Goal: Information Seeking & Learning: Understand process/instructions

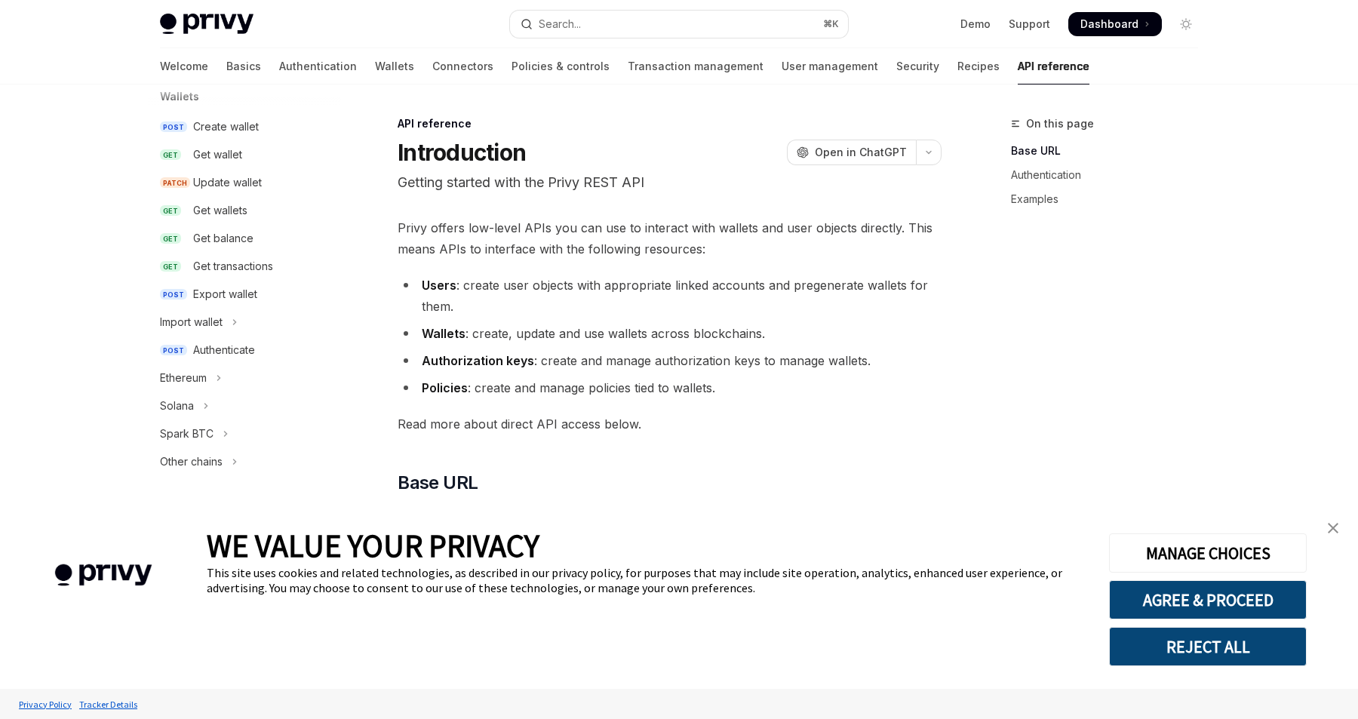
scroll to position [150, 0]
click at [217, 383] on icon "Toggle Ethereum section" at bounding box center [219, 382] width 6 height 18
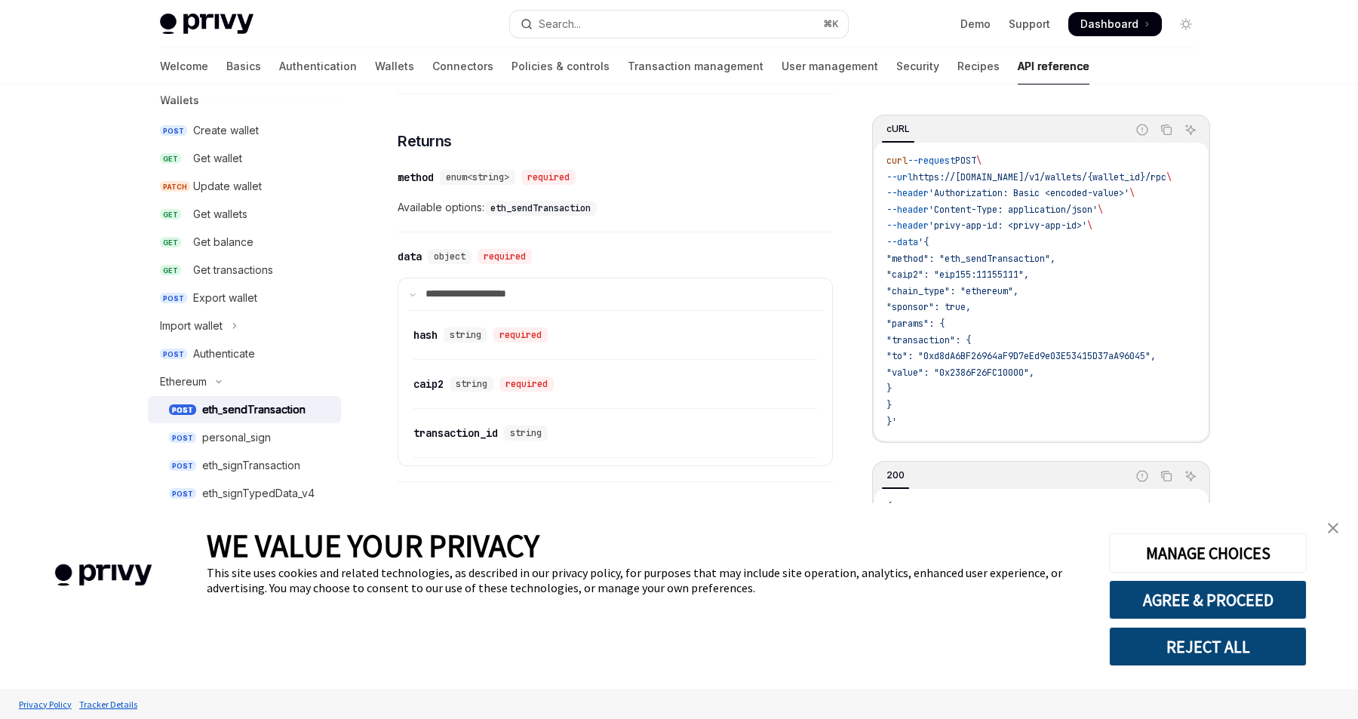
scroll to position [1747, 0]
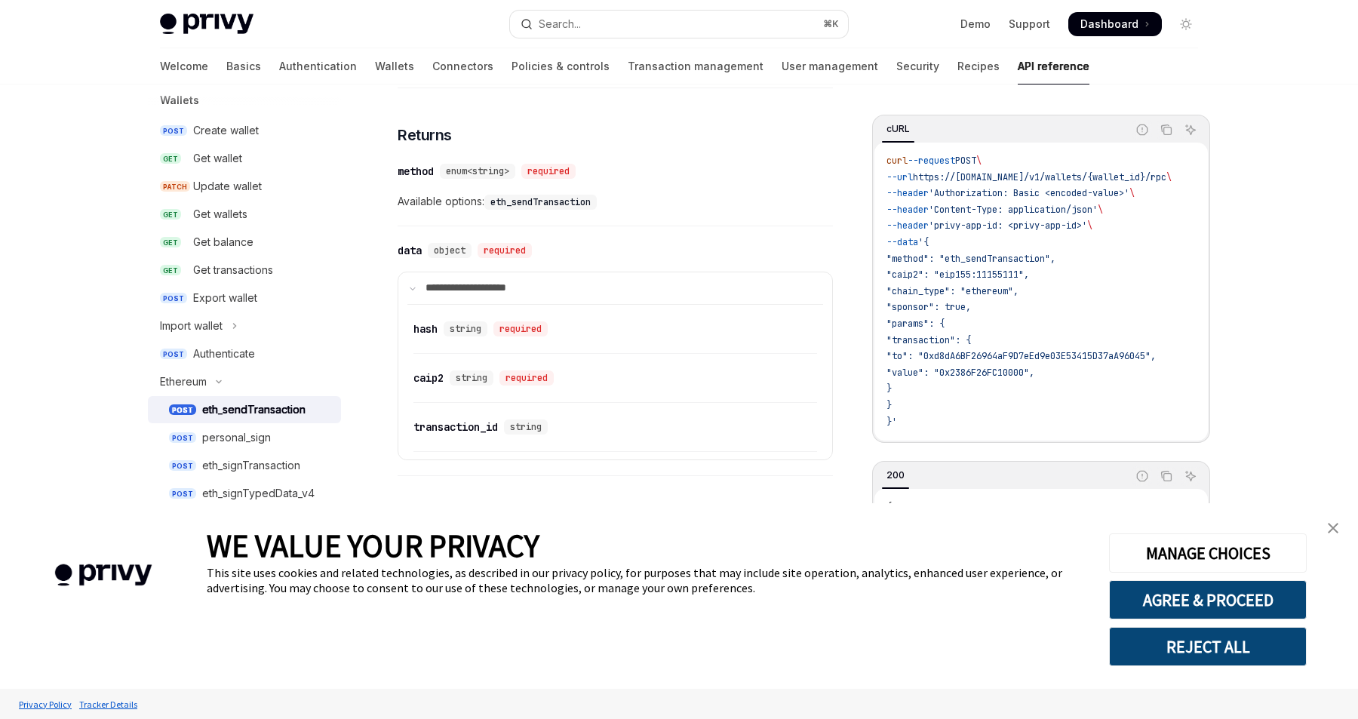
click at [1325, 533] on link "close banner" at bounding box center [1333, 528] width 30 height 30
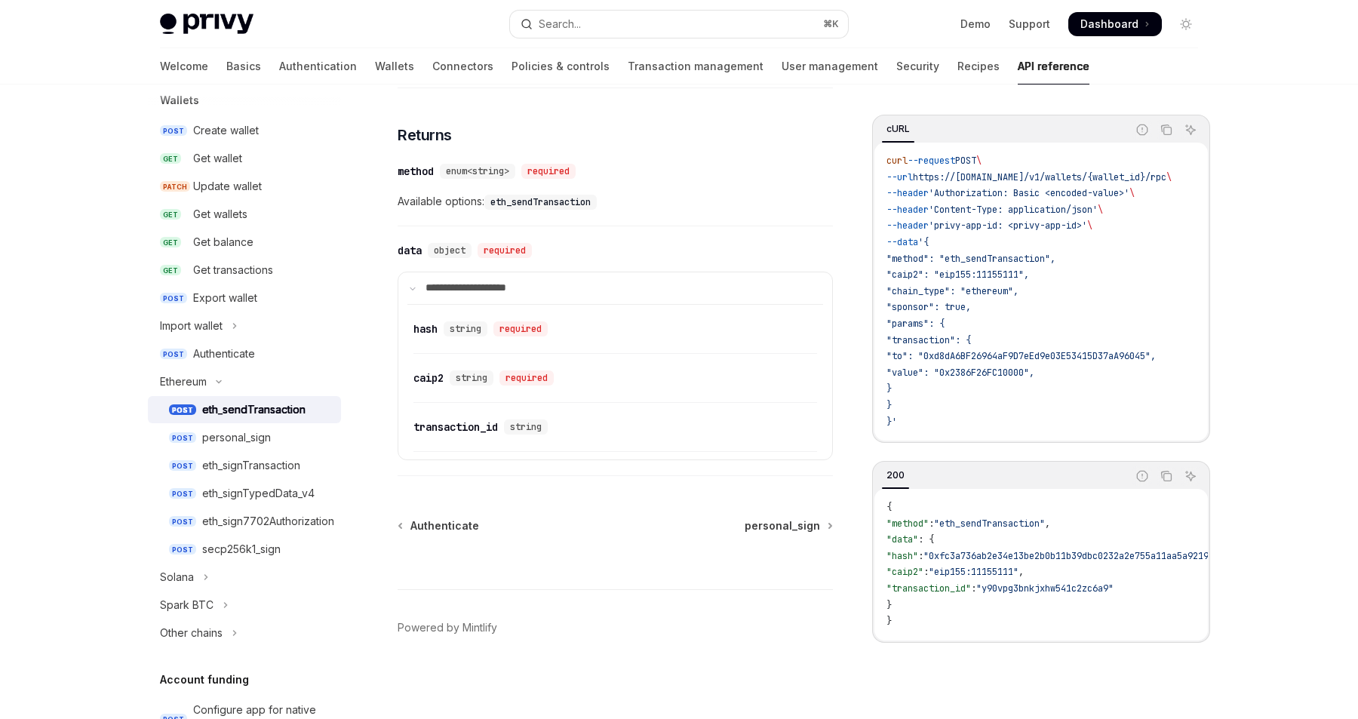
click at [624, 555] on div "⌘ I" at bounding box center [615, 561] width 435 height 56
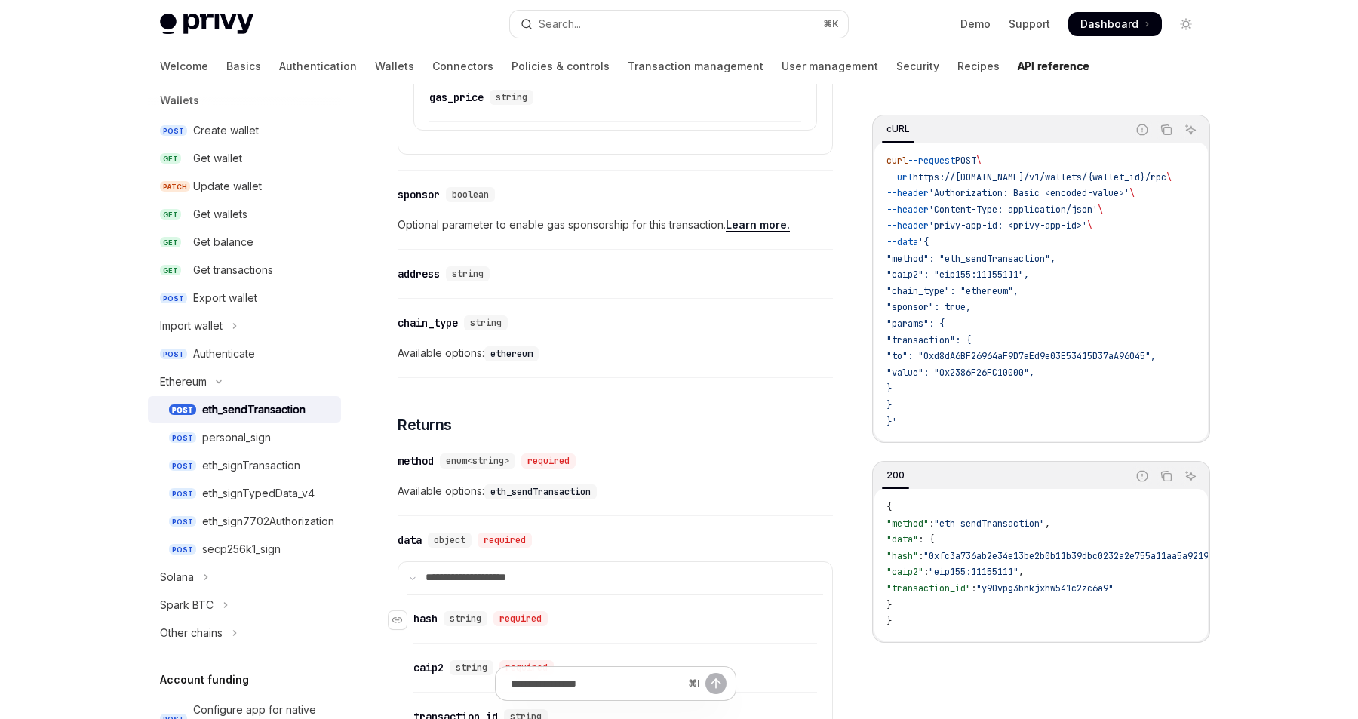
scroll to position [1450, 0]
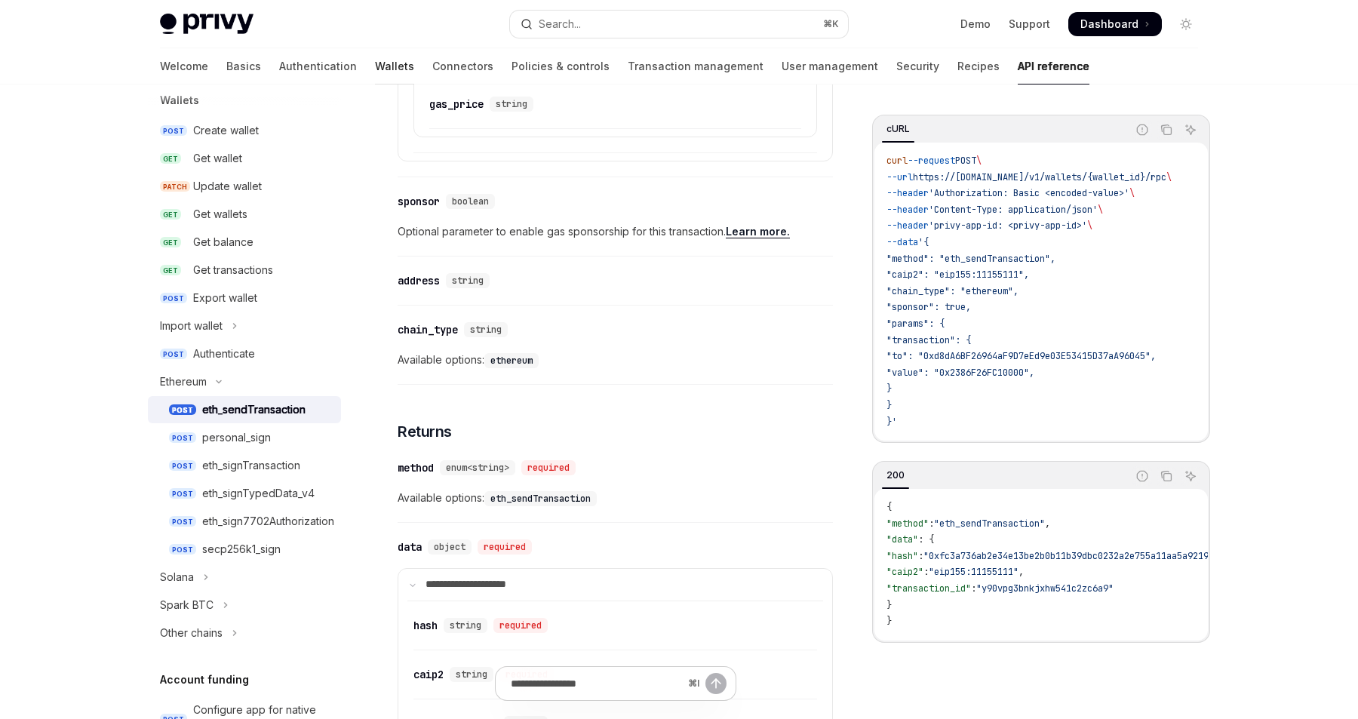
click at [375, 69] on link "Wallets" at bounding box center [394, 66] width 39 height 36
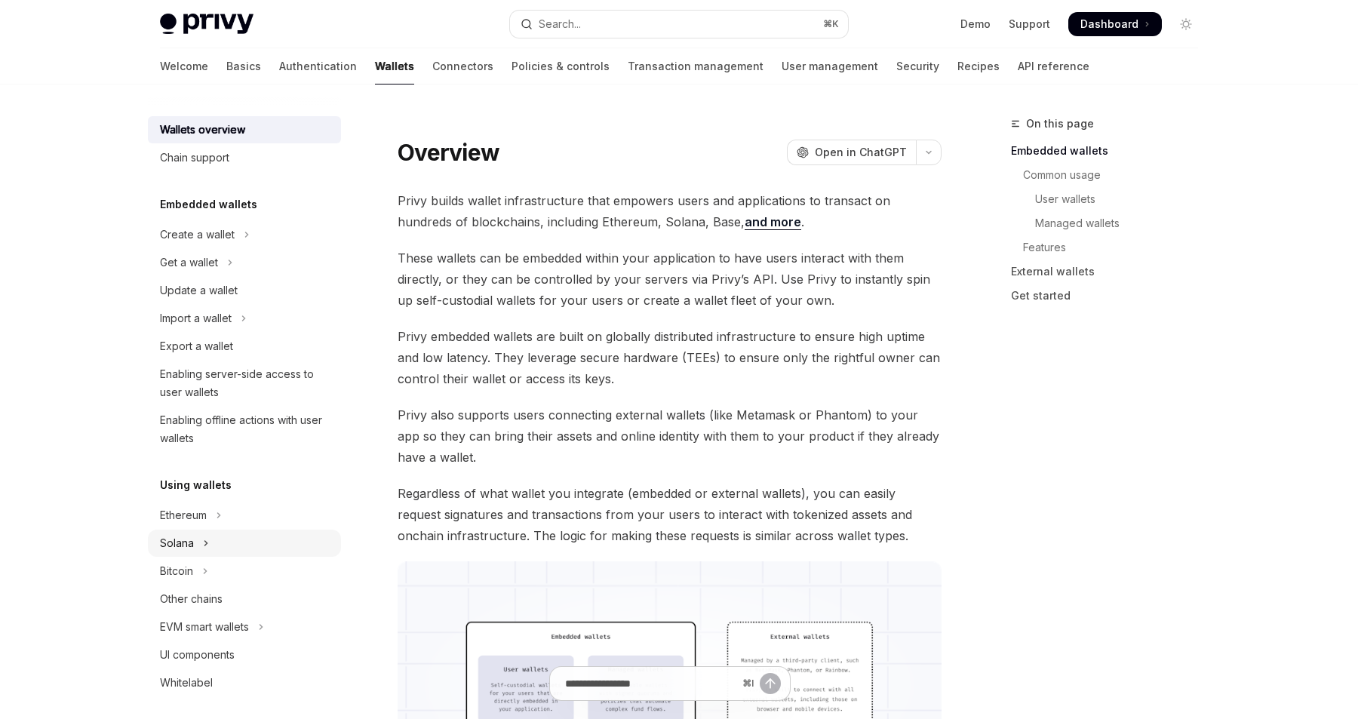
click at [216, 532] on button "Solana" at bounding box center [244, 543] width 193 height 27
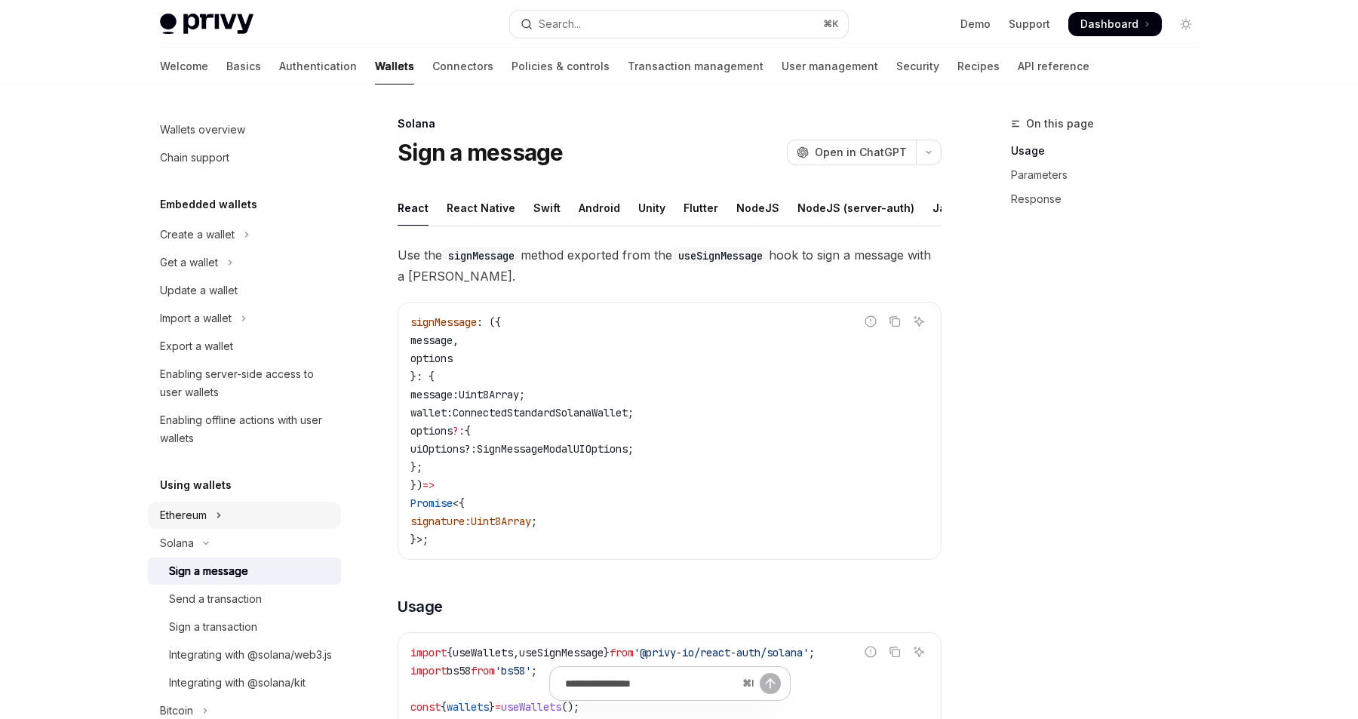
click at [205, 518] on div "Ethereum" at bounding box center [183, 515] width 47 height 18
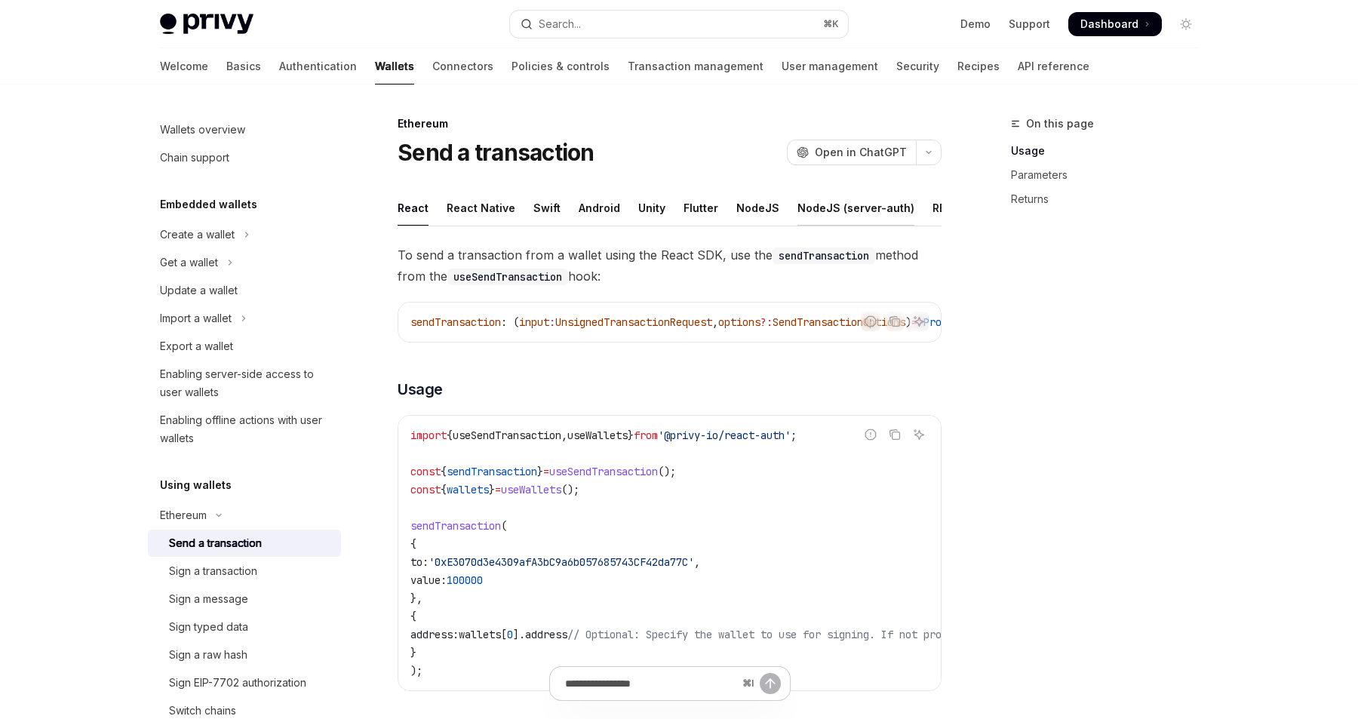
click at [842, 215] on div "NodeJS (server-auth)" at bounding box center [855, 207] width 117 height 35
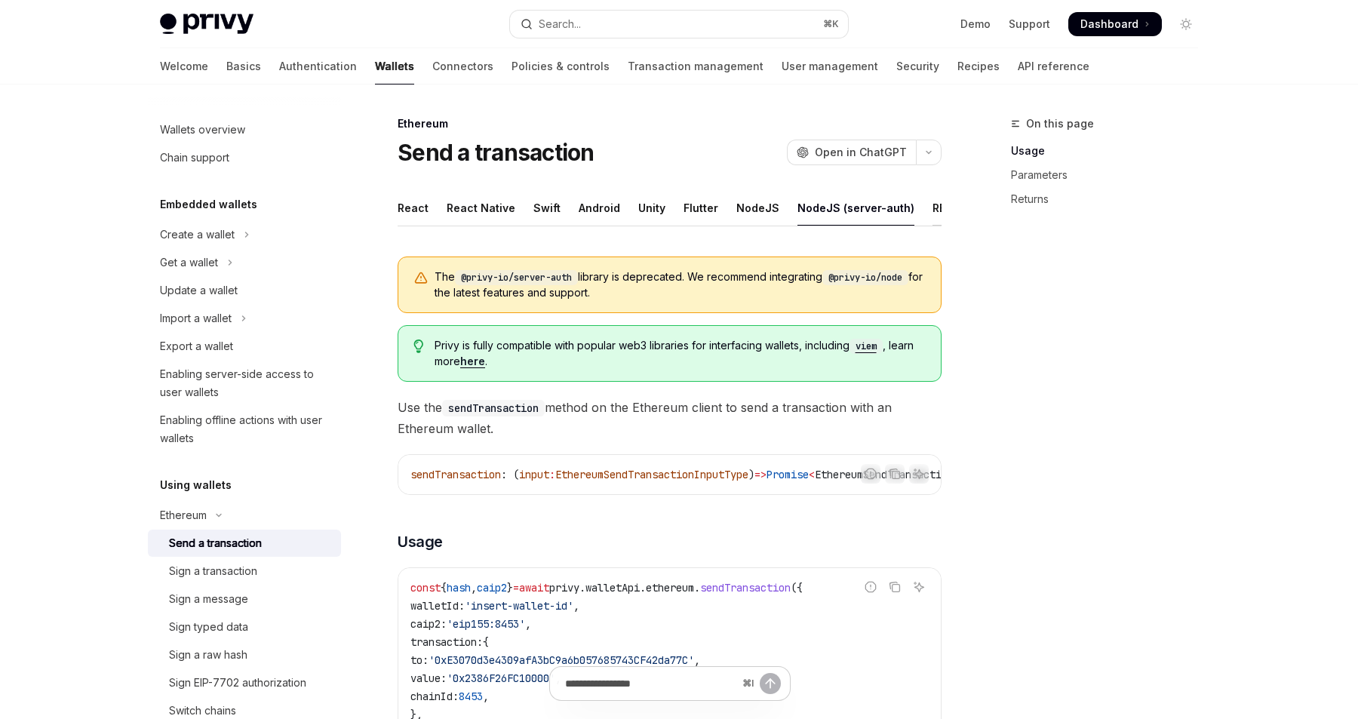
click at [933, 210] on div "REST API" at bounding box center [957, 207] width 48 height 35
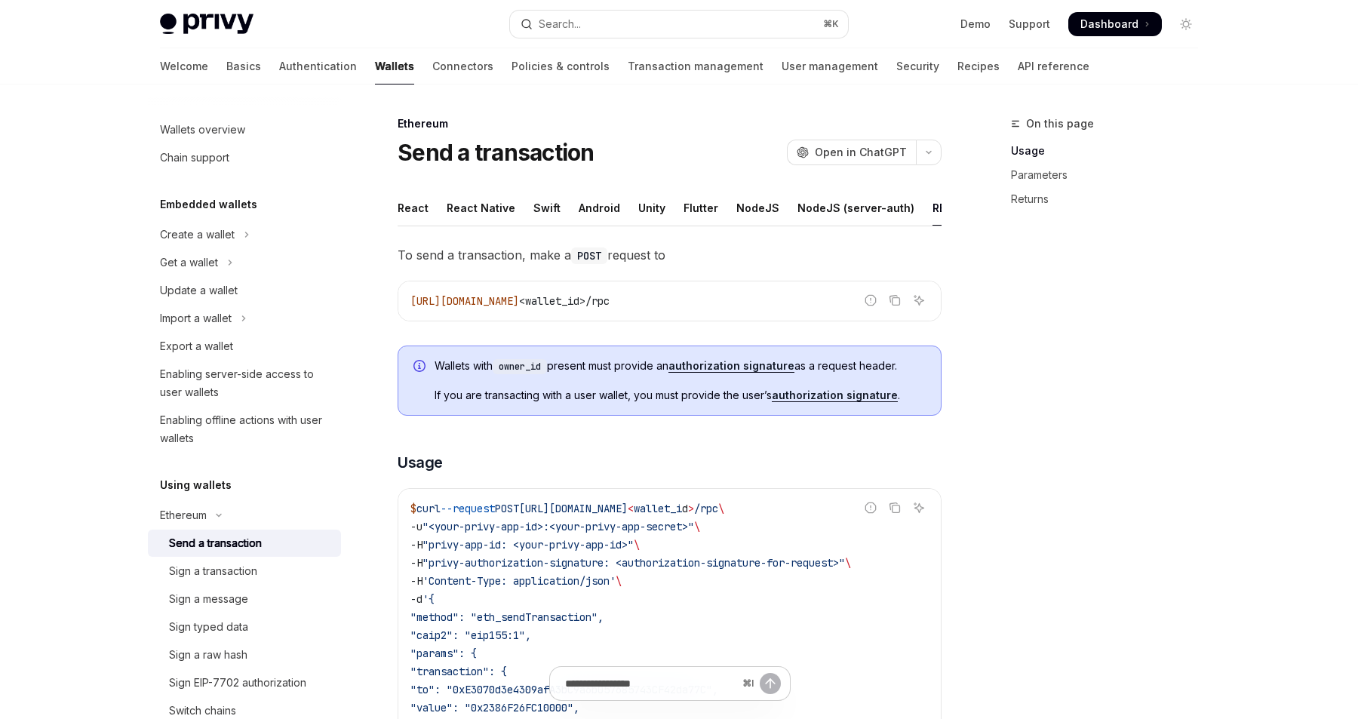
scroll to position [0, 157]
click at [941, 212] on div "Rust" at bounding box center [952, 207] width 23 height 35
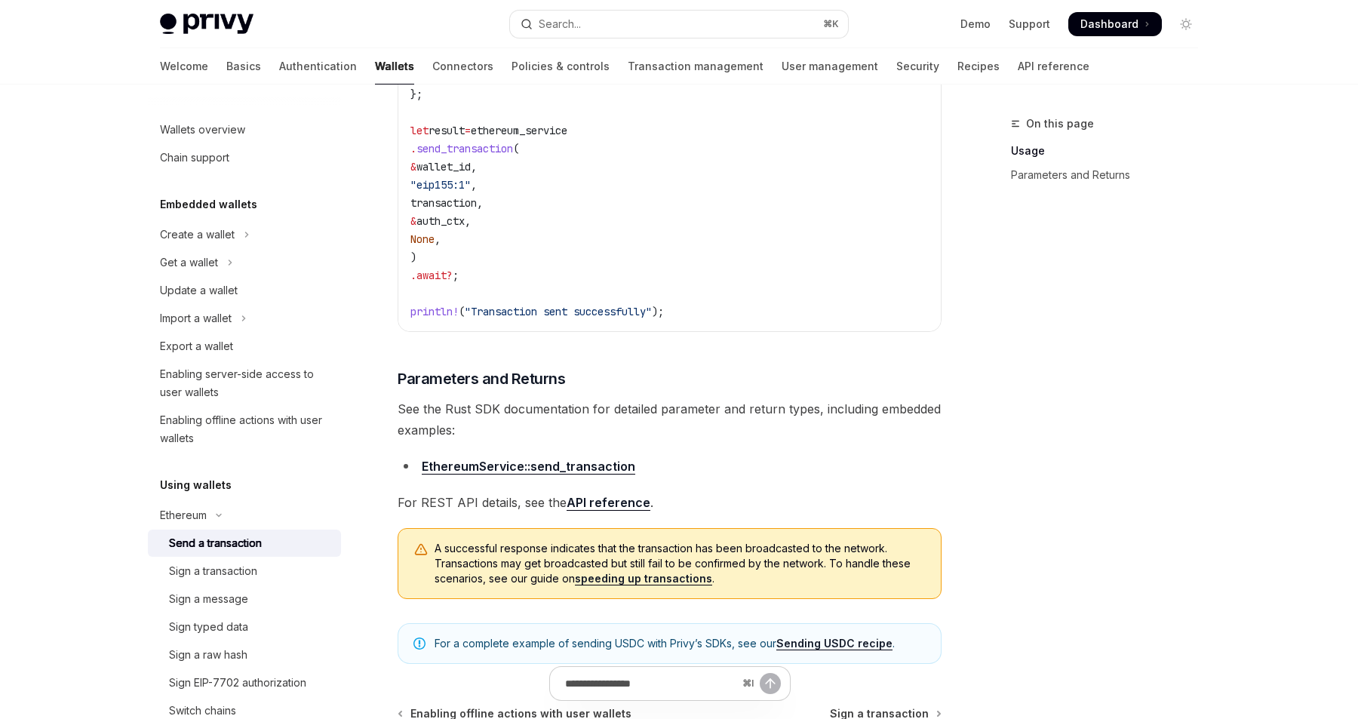
scroll to position [629, 0]
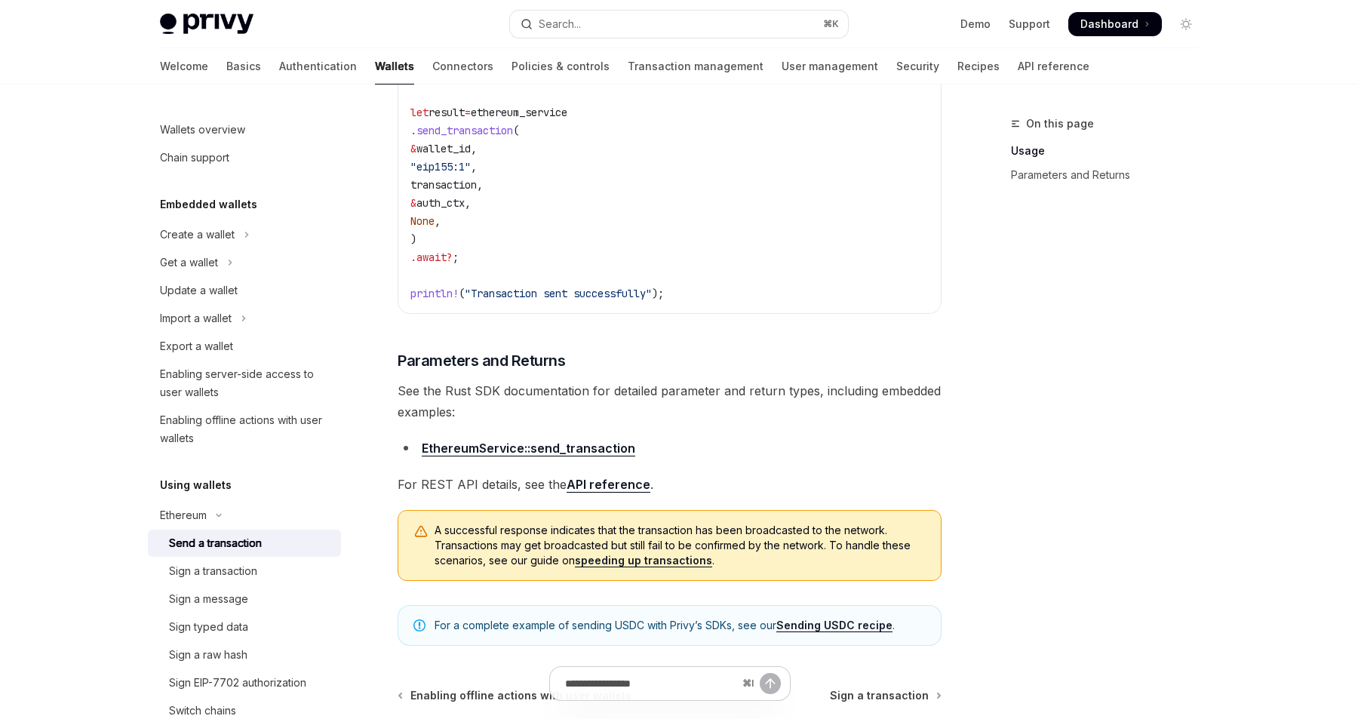
click at [610, 454] on link "EthereumService::send_transaction" at bounding box center [529, 449] width 214 height 16
click at [1018, 65] on link "API reference" at bounding box center [1054, 66] width 72 height 36
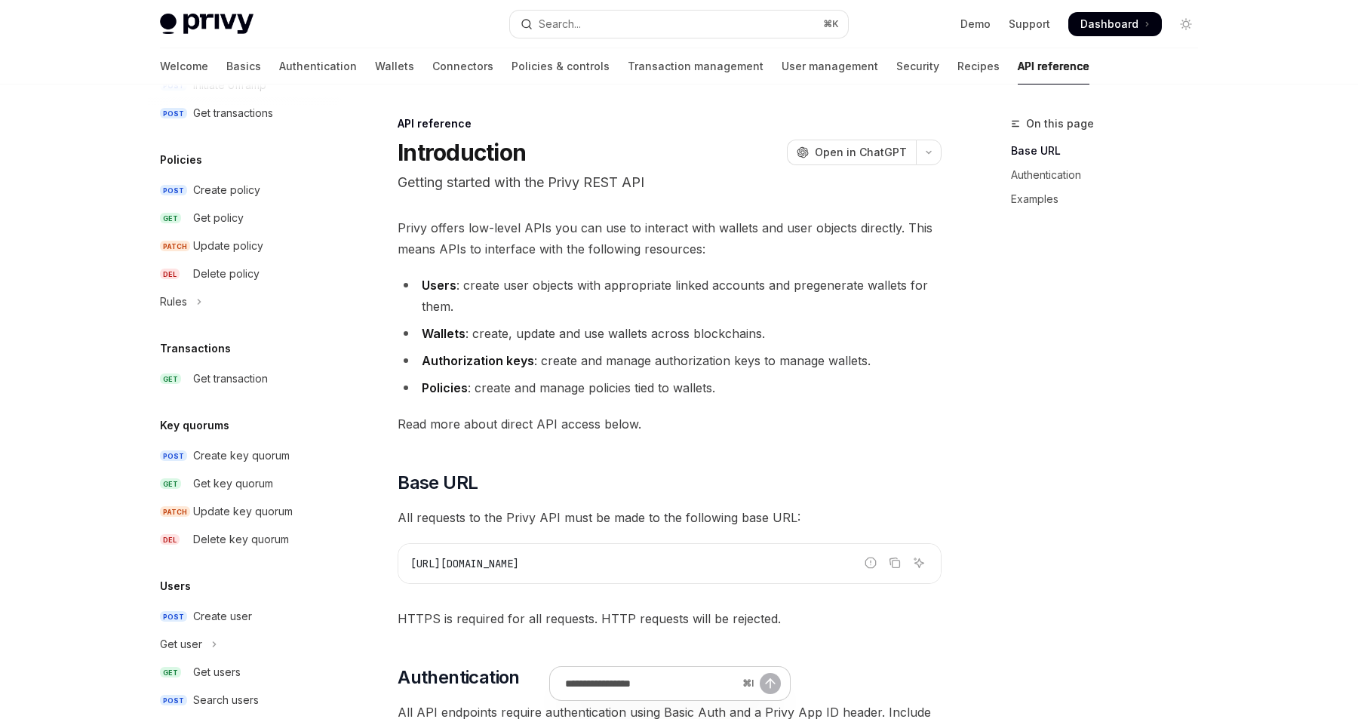
scroll to position [785, 0]
click at [228, 373] on div "Get transaction" at bounding box center [230, 377] width 75 height 18
type textarea "*"
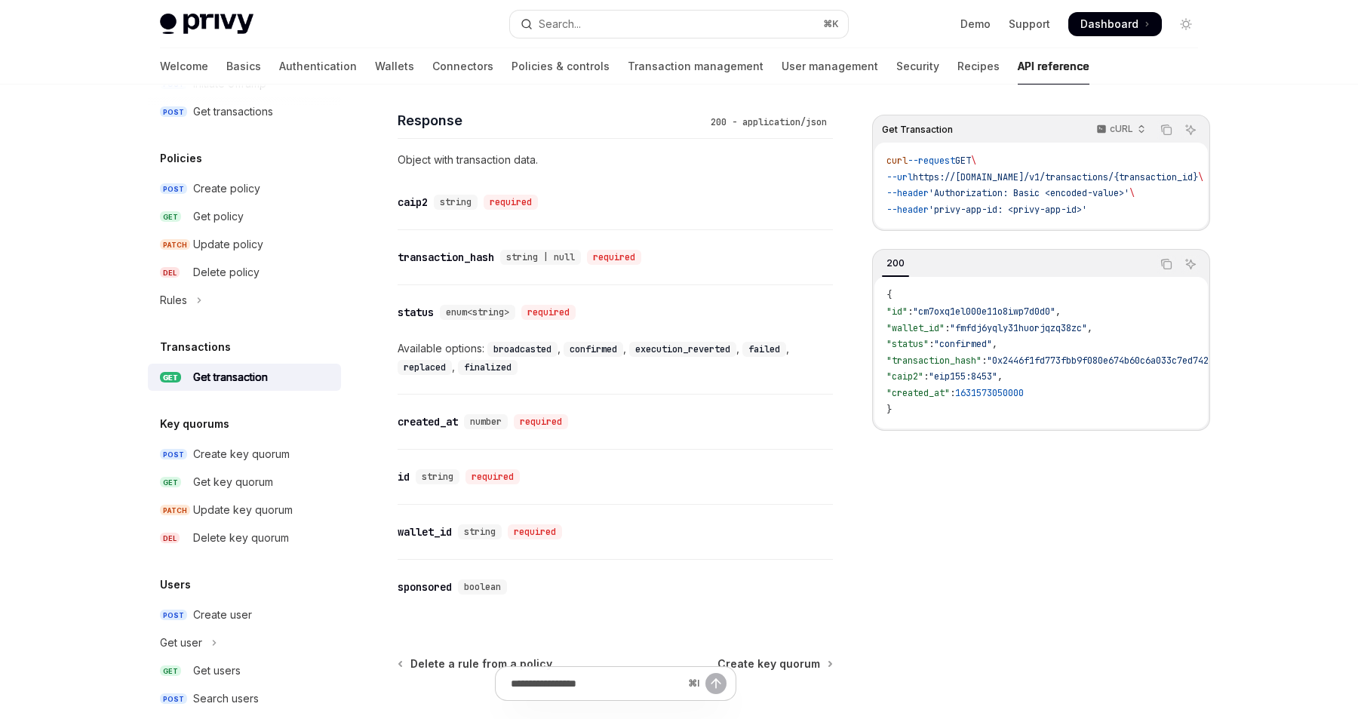
scroll to position [760, 0]
click at [408, 349] on div "Available options: broadcasted , confirmed , execution_reverted , failed , repl…" at bounding box center [615, 357] width 435 height 36
click at [413, 364] on code "replaced" at bounding box center [425, 366] width 54 height 15
copy code "replaced"
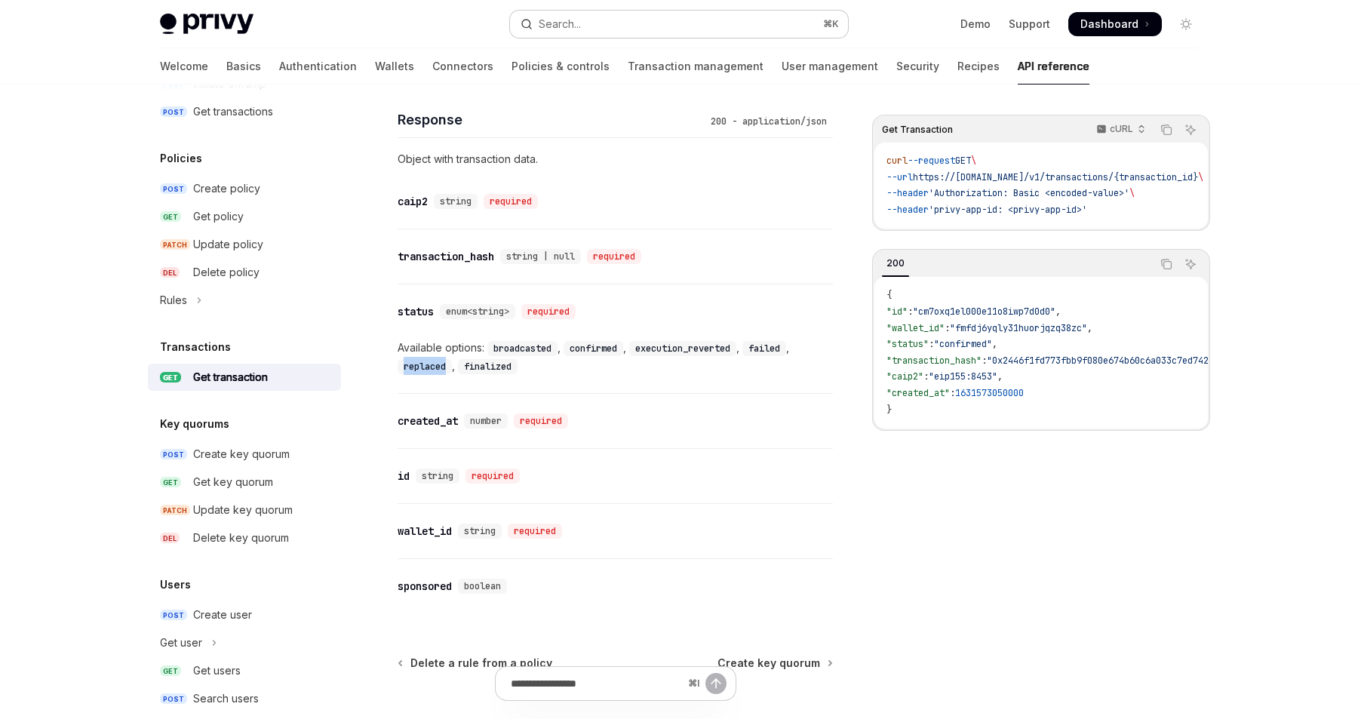
click at [561, 23] on div "Search..." at bounding box center [560, 24] width 42 height 18
type input "********"
type textarea "*"
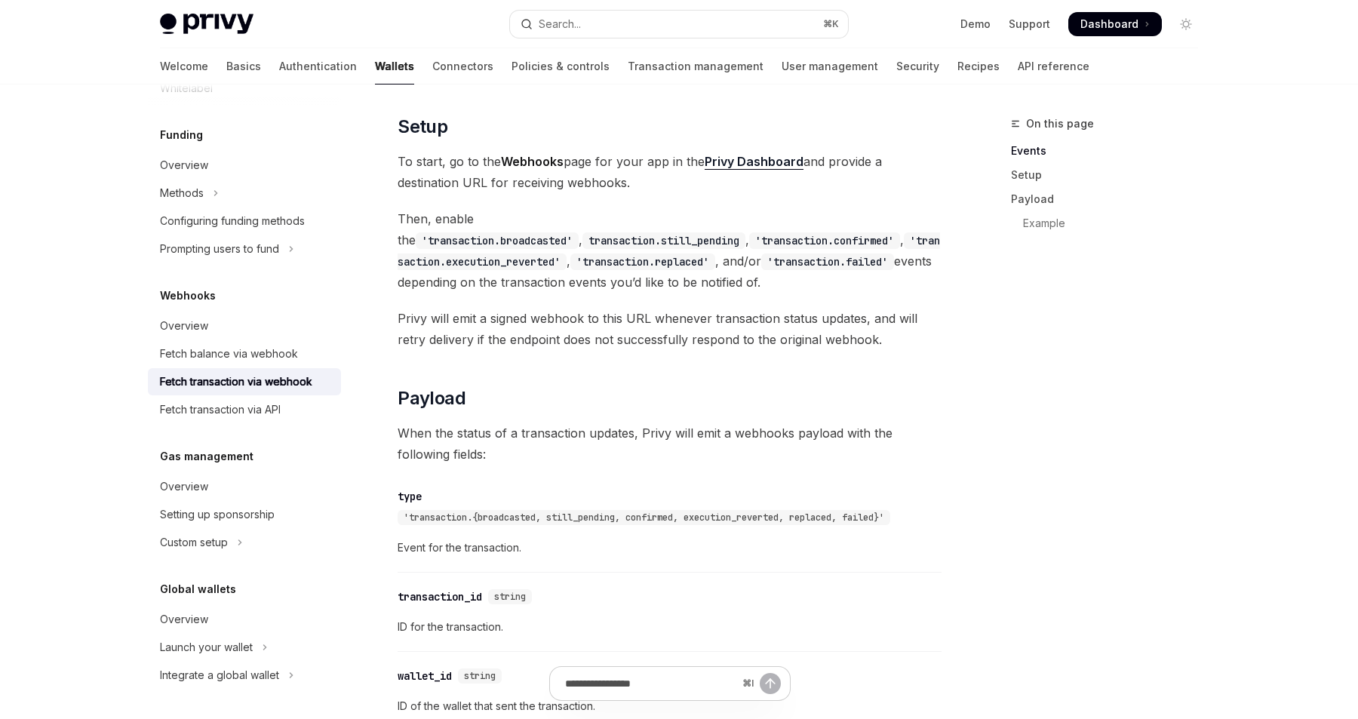
scroll to position [385, 0]
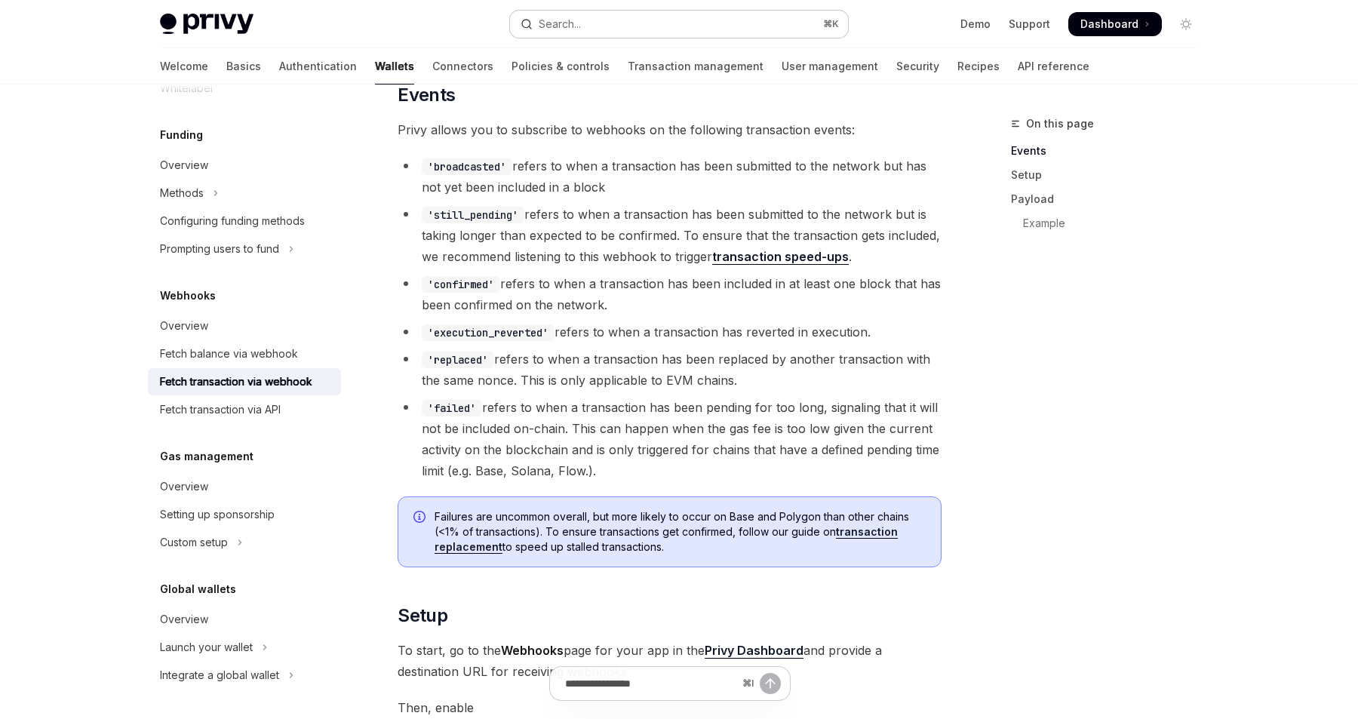
click at [565, 26] on div "Search..." at bounding box center [560, 24] width 42 height 18
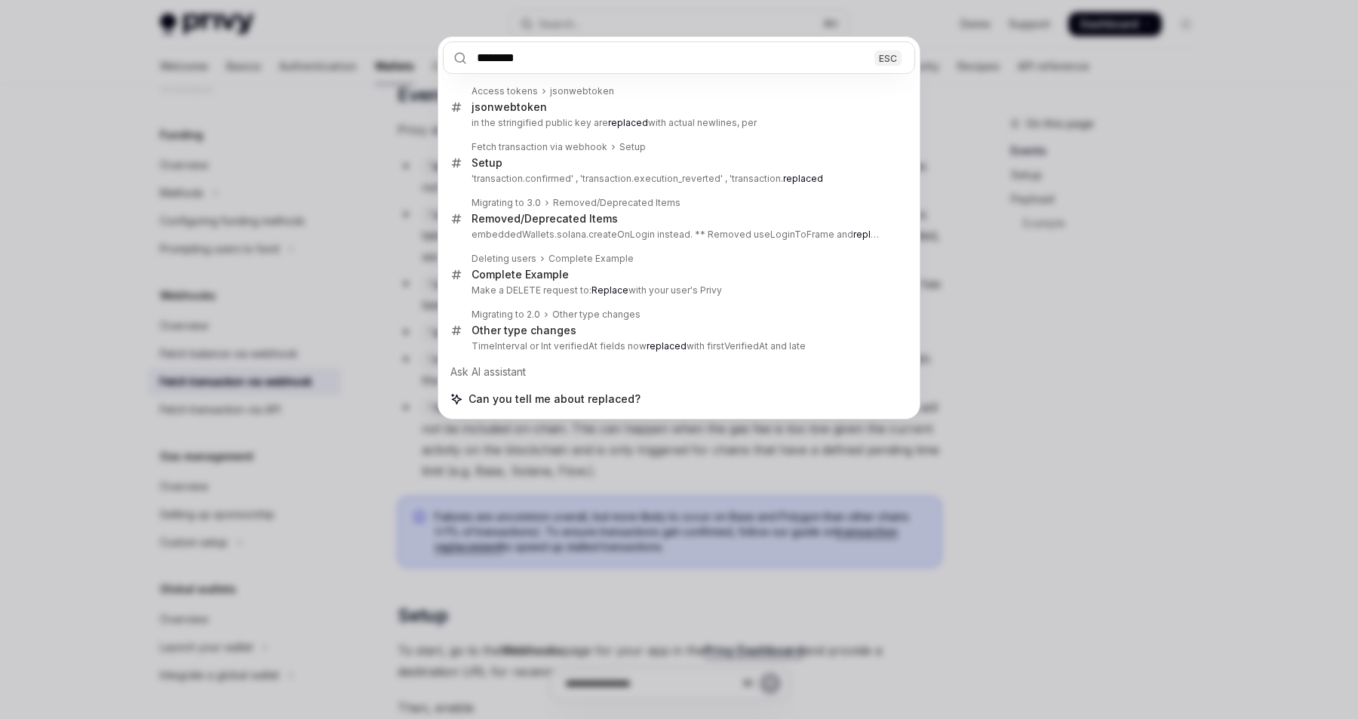
type input "********"
click at [1074, 386] on div "******** ESC Access tokens jsonwebtoken jsonwebtoken in the stringified public …" at bounding box center [679, 359] width 1358 height 719
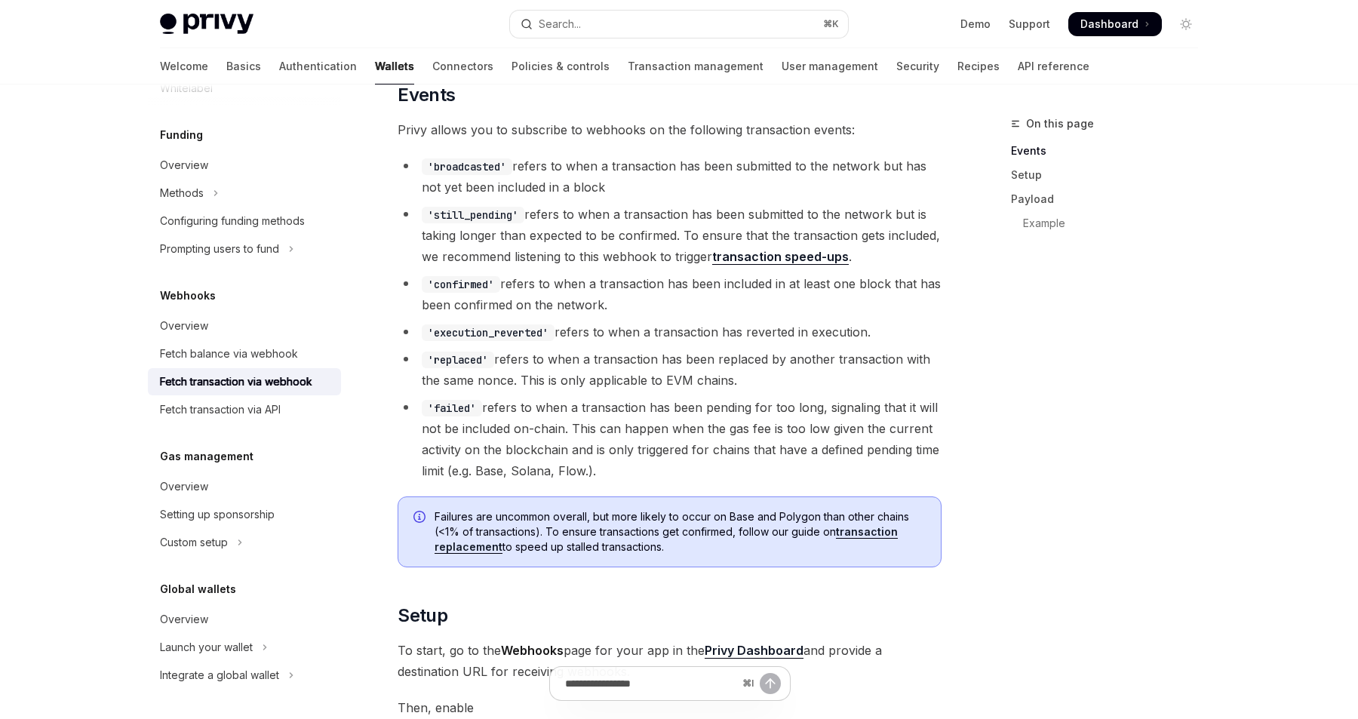
type textarea "*"
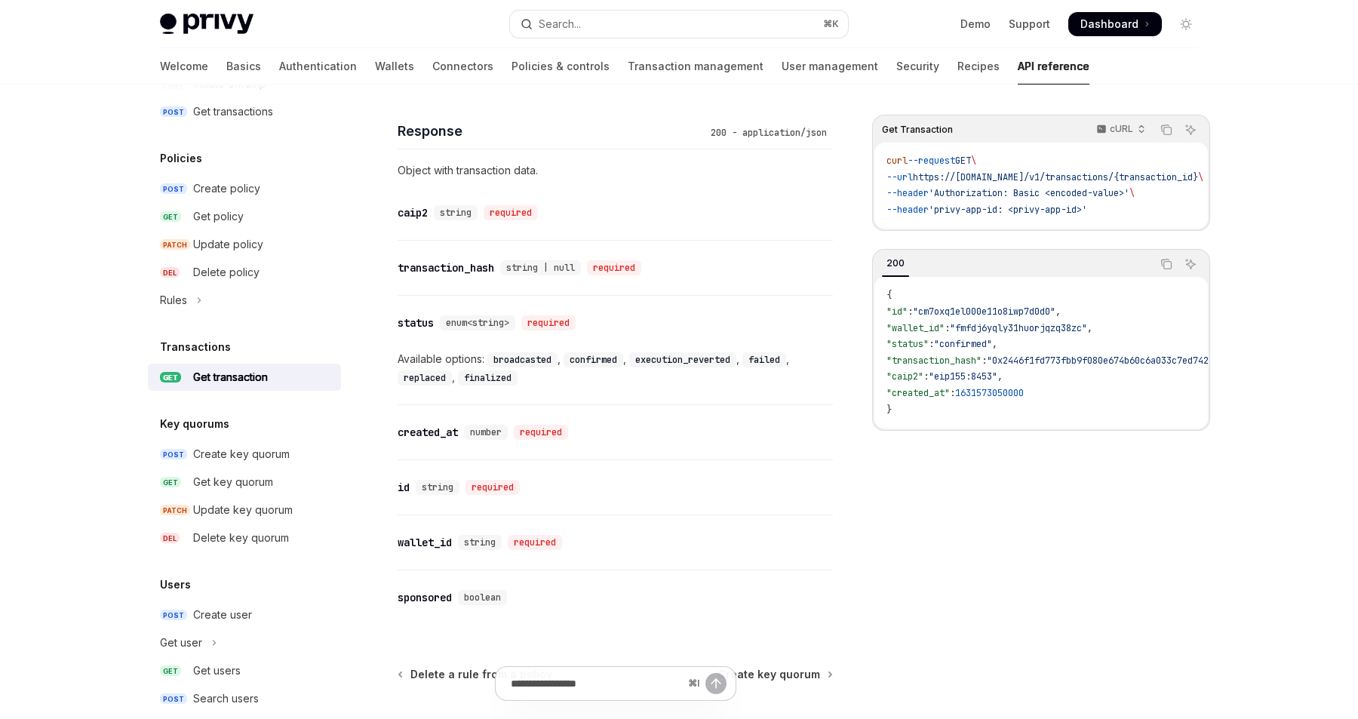
scroll to position [760, 0]
